Goal: Task Accomplishment & Management: Manage account settings

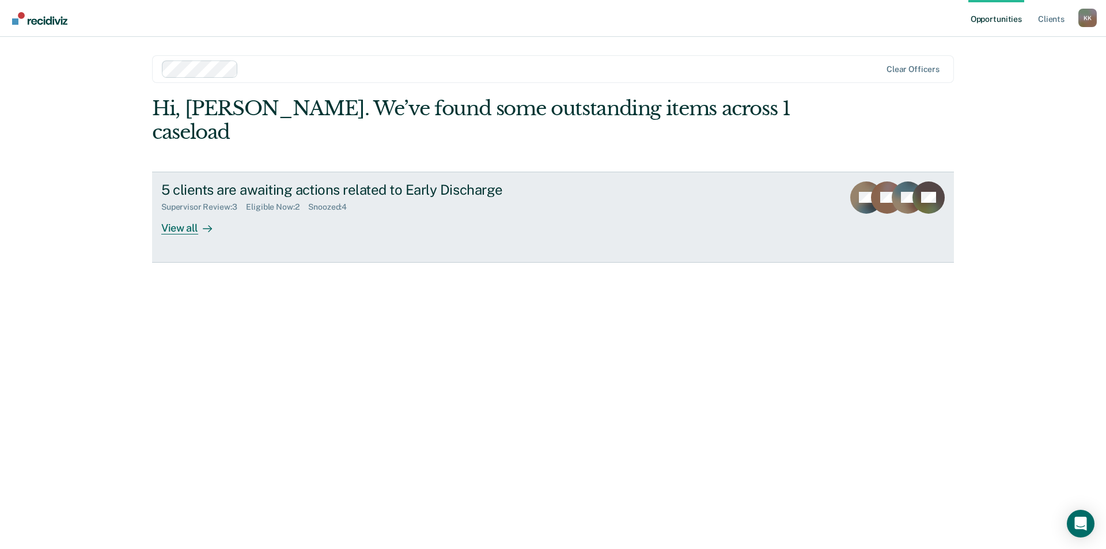
click at [192, 212] on div "View all" at bounding box center [193, 223] width 65 height 22
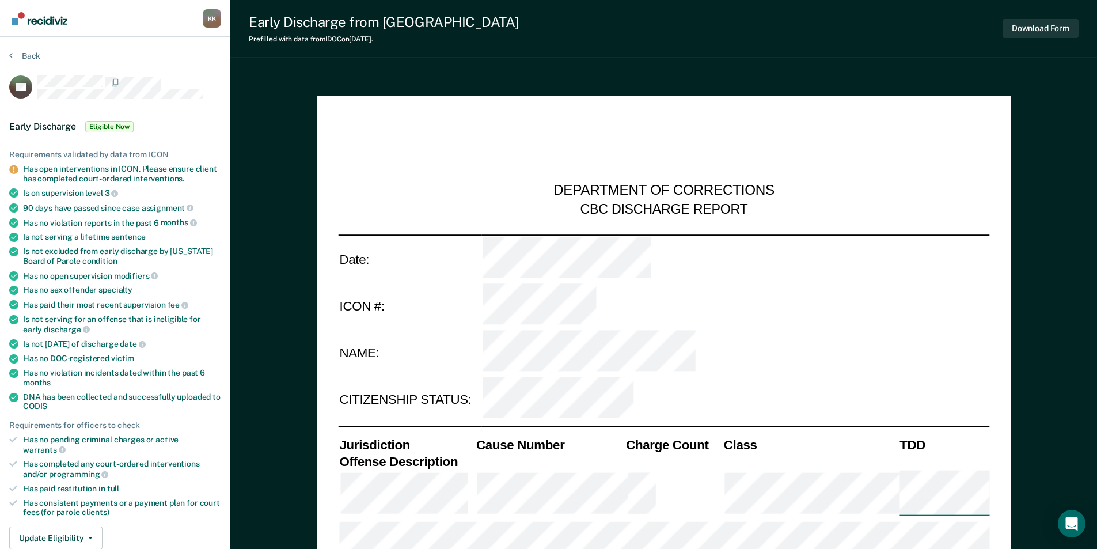
type textarea "x"
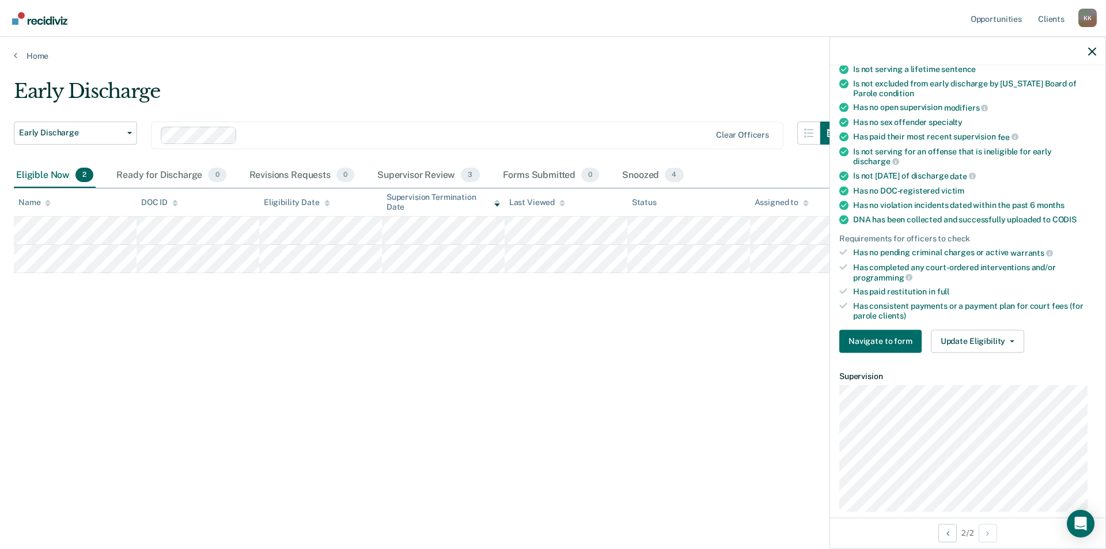
scroll to position [230, 0]
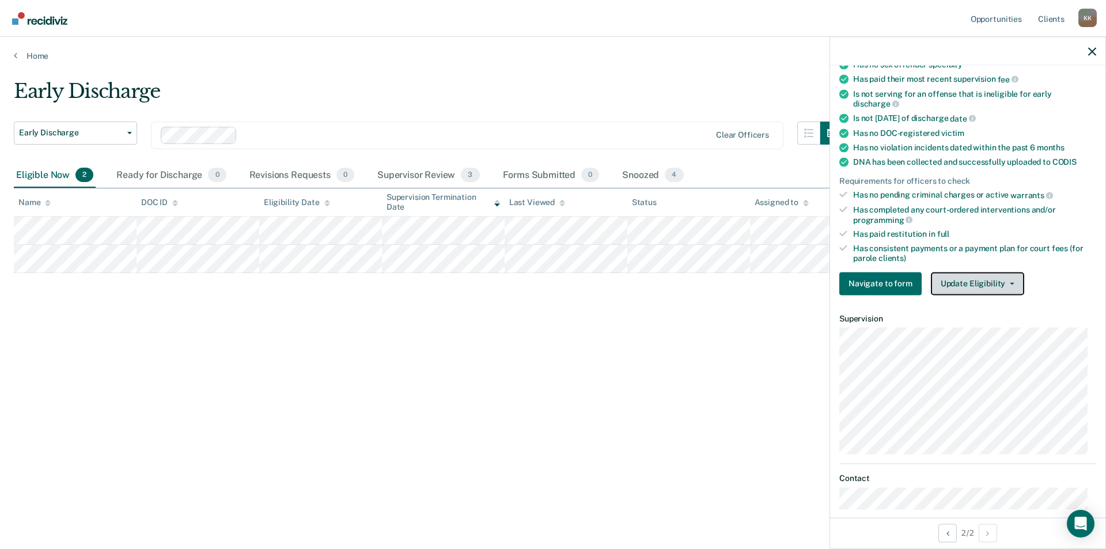
click at [993, 283] on button "Update Eligibility" at bounding box center [977, 283] width 93 height 23
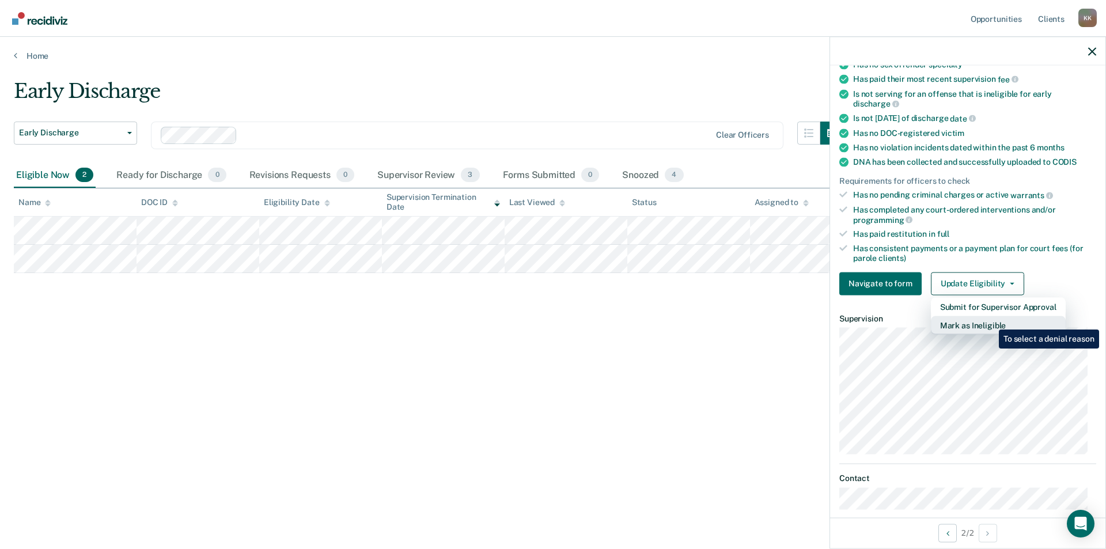
click at [990, 321] on button "Mark as Ineligible" at bounding box center [998, 325] width 135 height 18
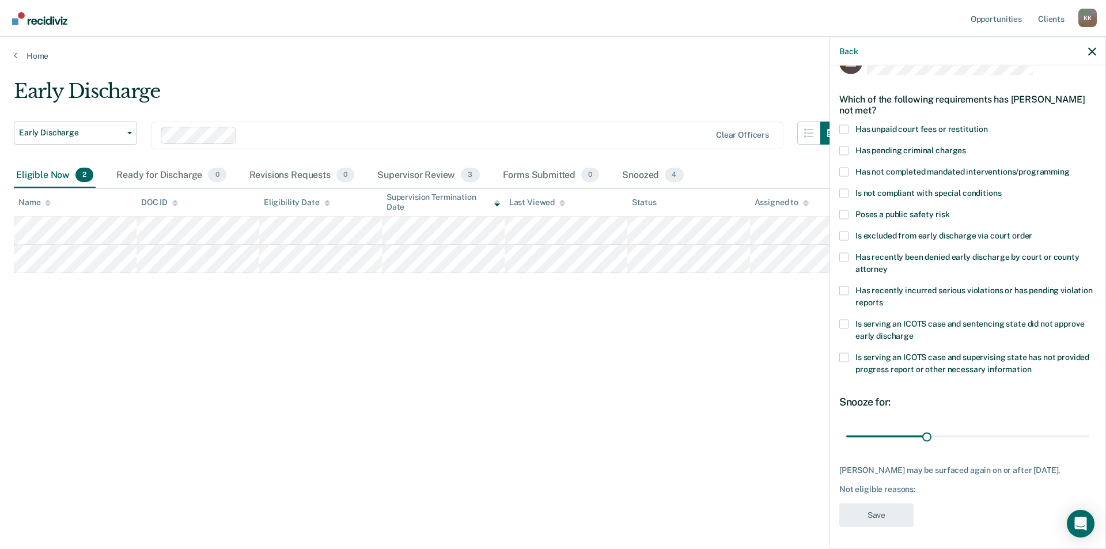
click at [844, 174] on span at bounding box center [843, 171] width 9 height 9
click at [1070, 167] on input "Has not completed mandated interventions/programming" at bounding box center [1070, 167] width 0 height 0
click at [865, 508] on button "Save" at bounding box center [876, 515] width 74 height 24
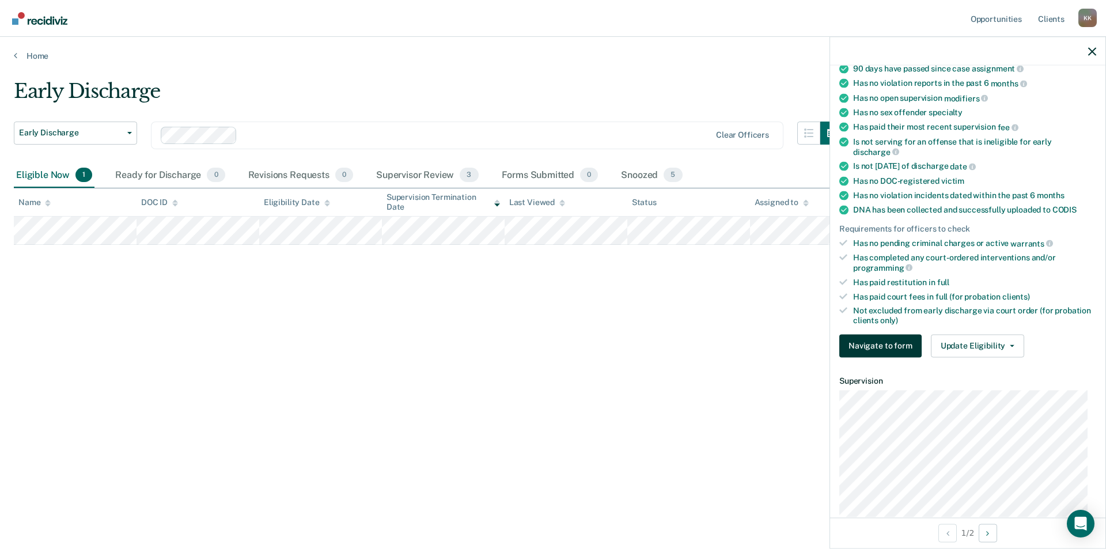
scroll to position [202, 0]
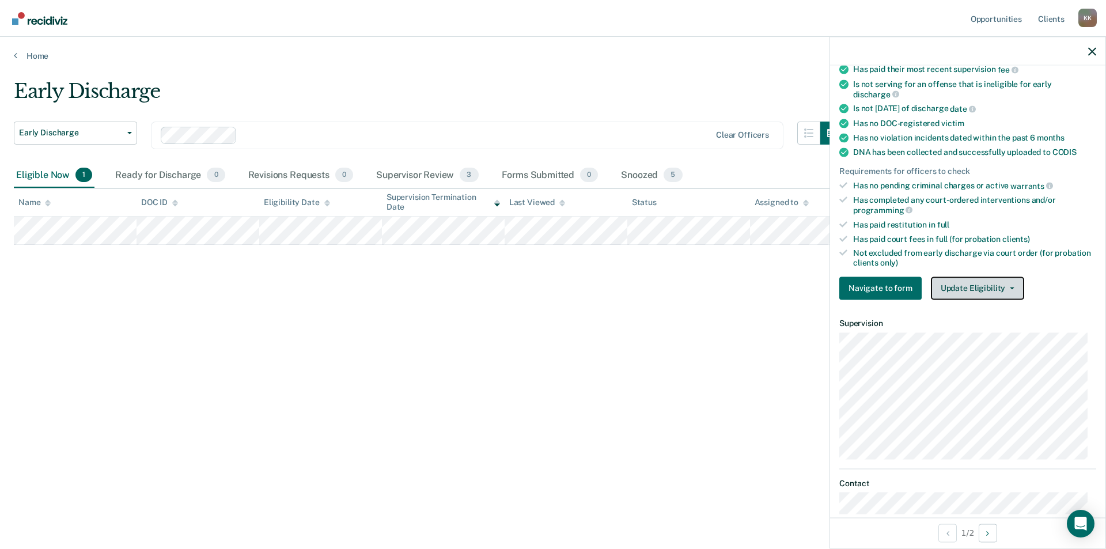
click at [998, 290] on button "Update Eligibility" at bounding box center [977, 287] width 93 height 23
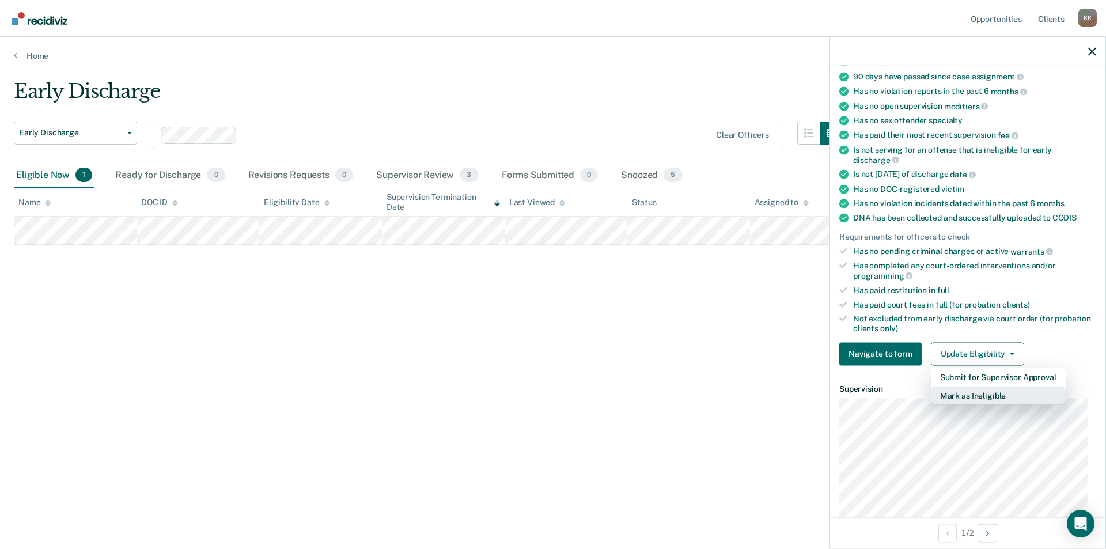
scroll to position [78, 0]
